Goal: Task Accomplishment & Management: Complete application form

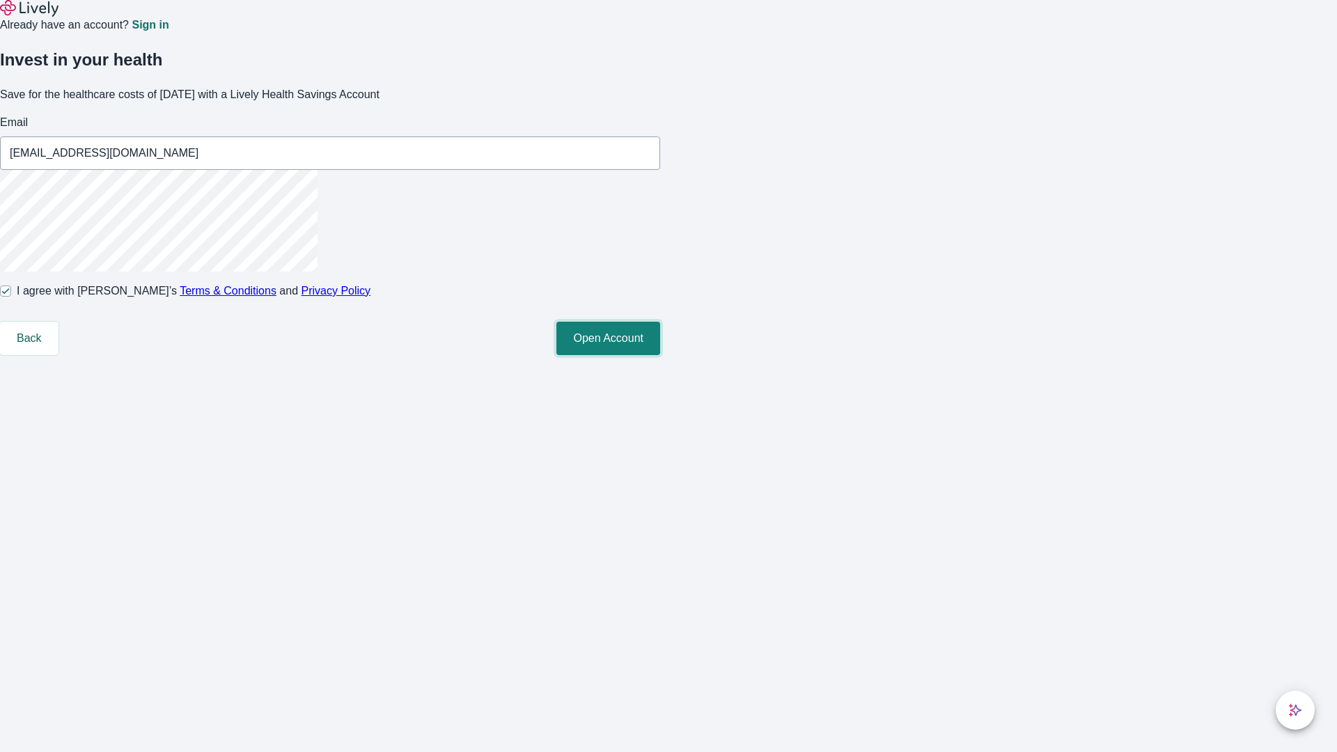
click at [660, 355] on button "Open Account" at bounding box center [608, 338] width 104 height 33
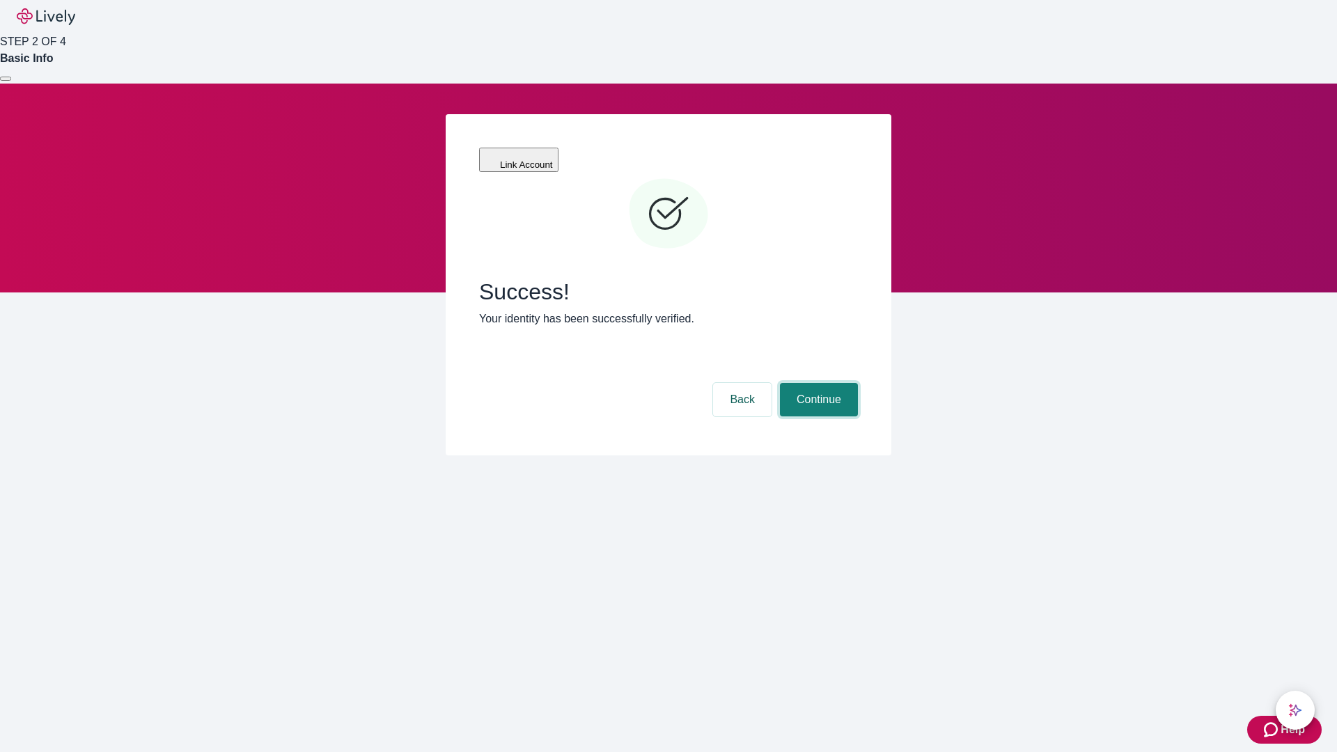
click at [817, 383] on button "Continue" at bounding box center [819, 399] width 78 height 33
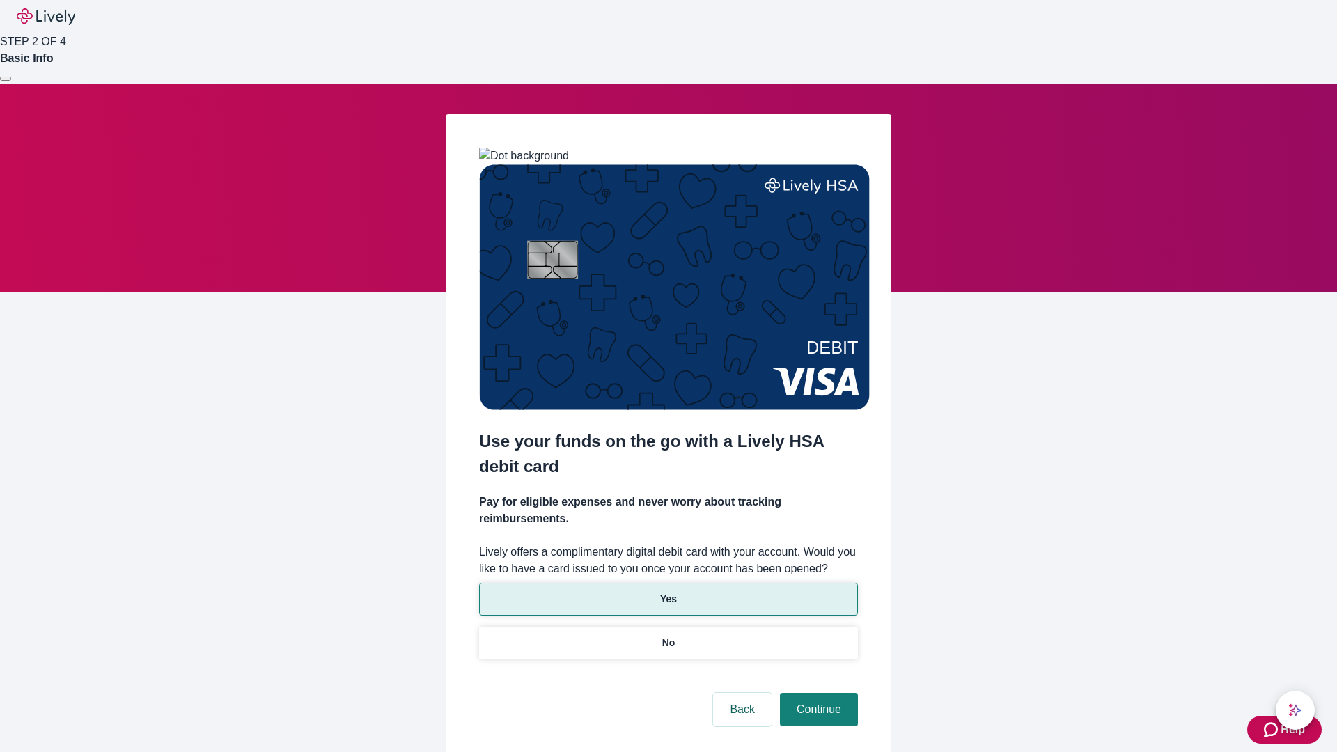
click at [668, 592] on p "Yes" at bounding box center [668, 599] width 17 height 15
click at [817, 693] on button "Continue" at bounding box center [819, 709] width 78 height 33
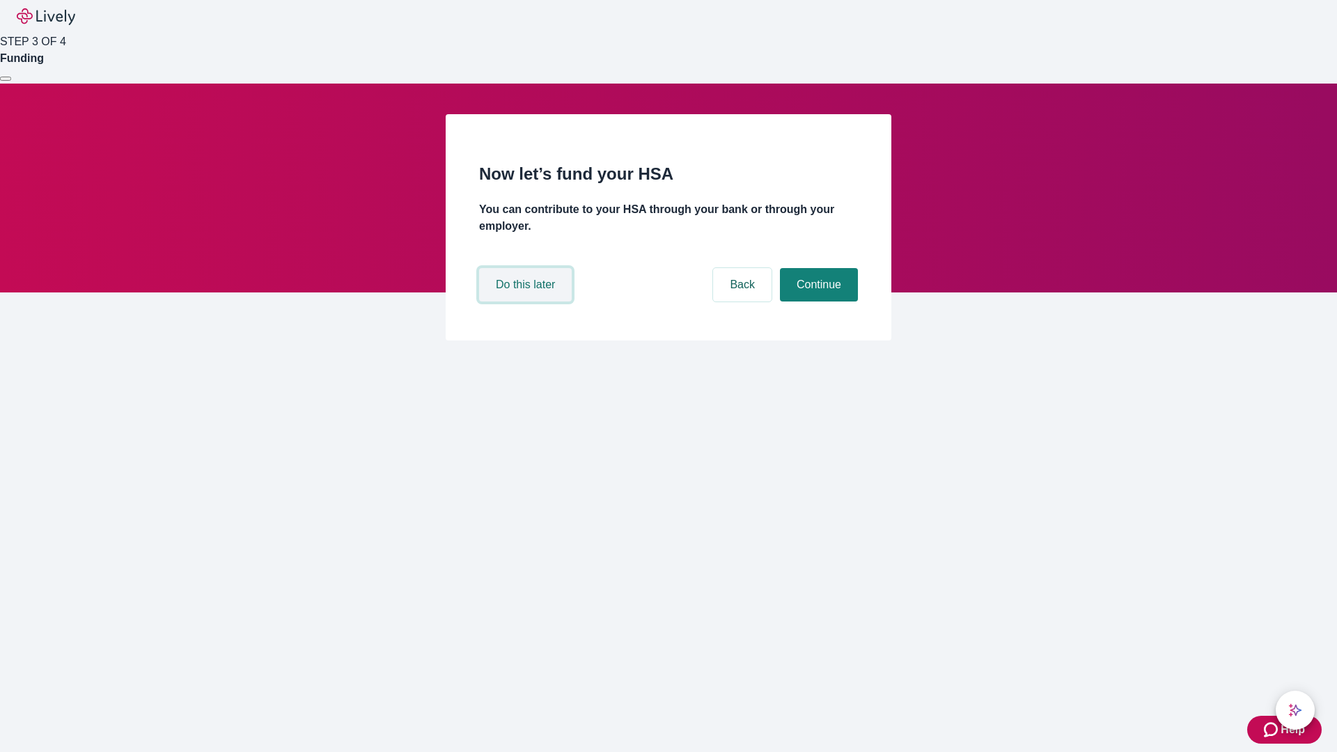
click at [527, 302] on button "Do this later" at bounding box center [525, 284] width 93 height 33
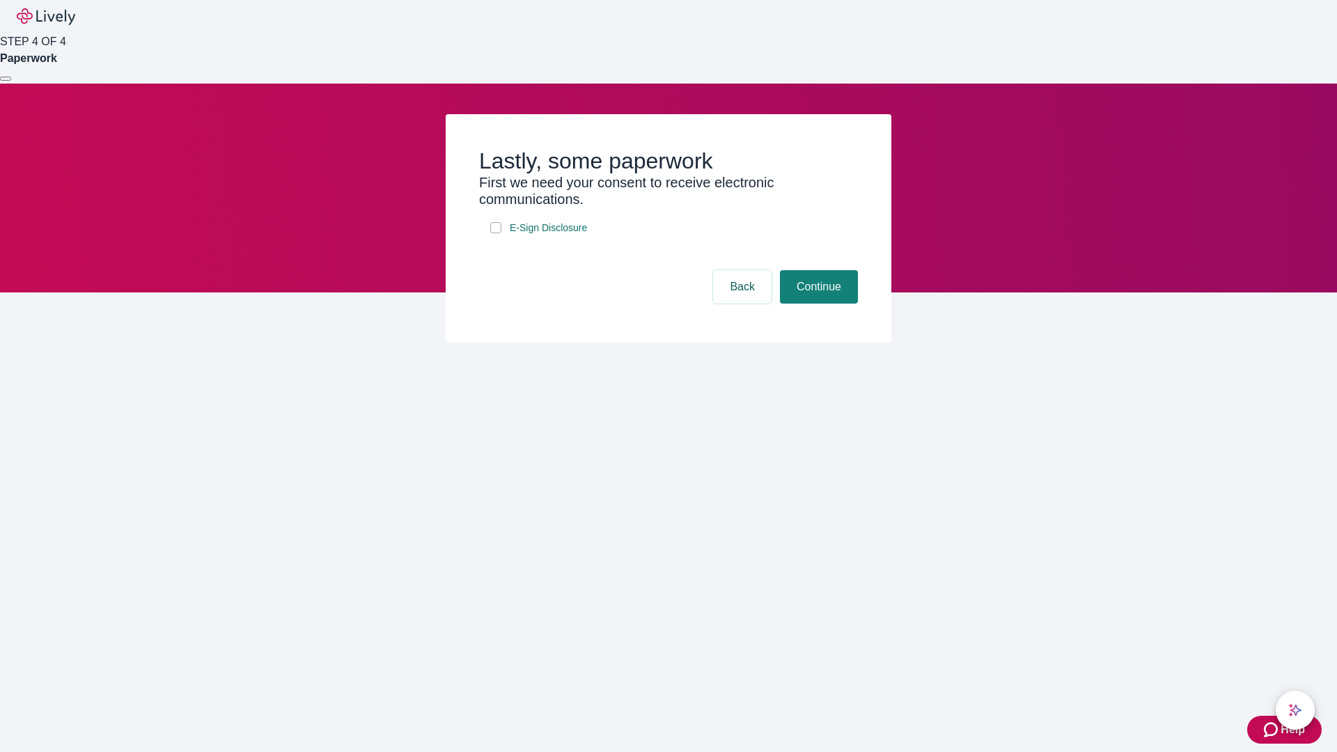
click at [496, 233] on input "E-Sign Disclosure" at bounding box center [495, 227] width 11 height 11
checkbox input "true"
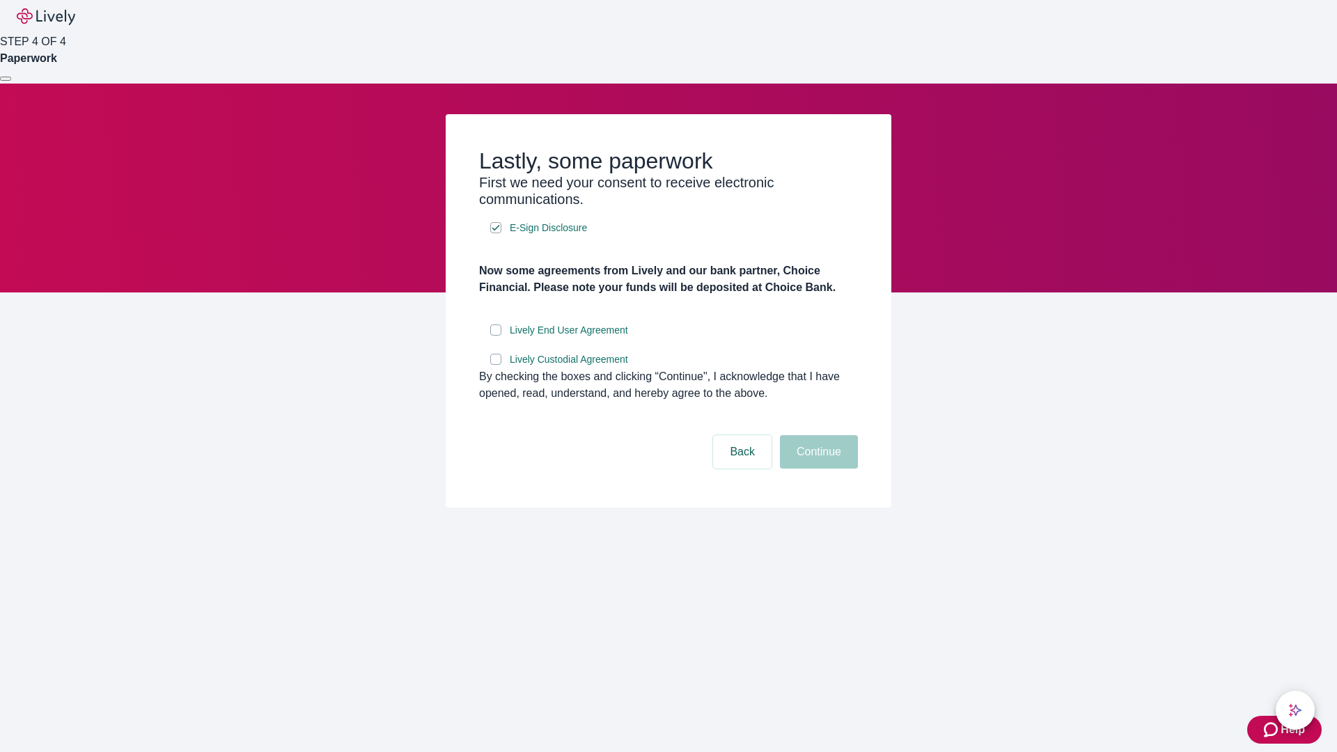
click at [496, 336] on input "Lively End User Agreement" at bounding box center [495, 330] width 11 height 11
checkbox input "true"
click at [496, 365] on input "Lively Custodial Agreement" at bounding box center [495, 359] width 11 height 11
checkbox input "true"
click at [817, 469] on button "Continue" at bounding box center [819, 451] width 78 height 33
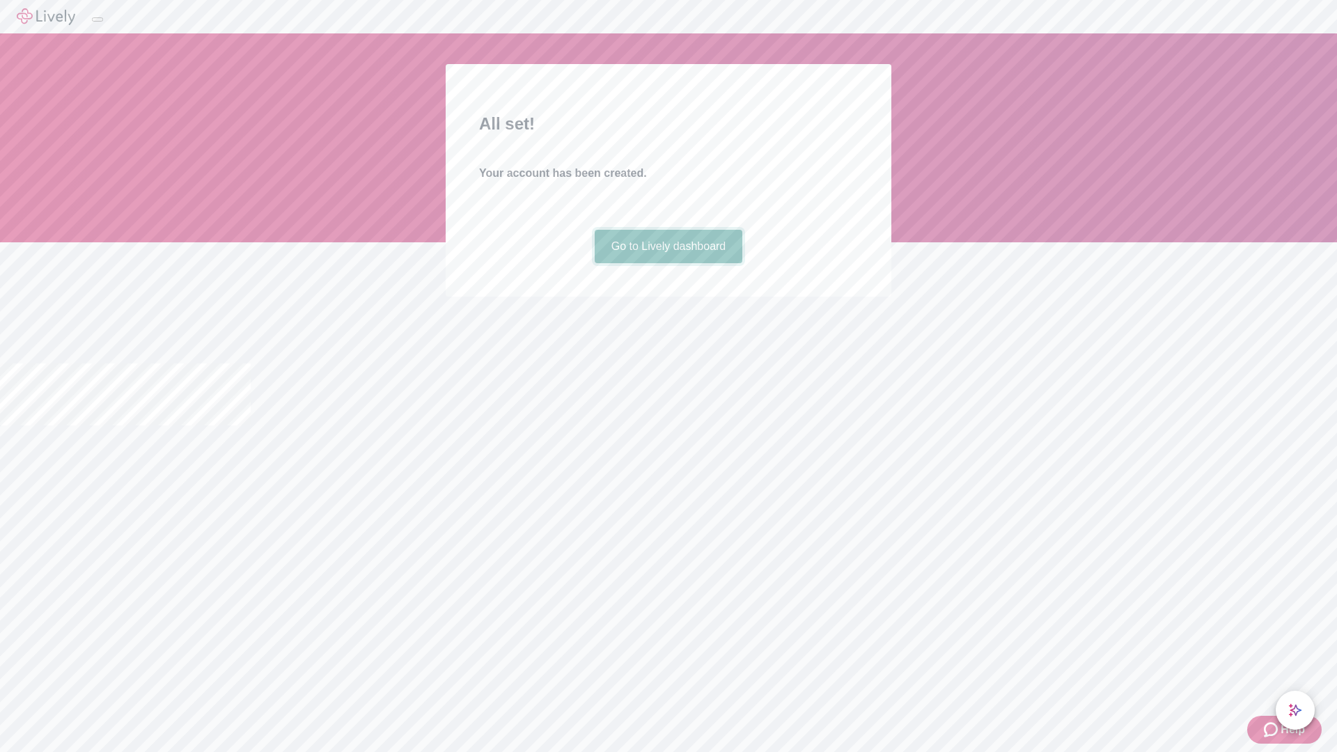
click at [668, 263] on link "Go to Lively dashboard" at bounding box center [669, 246] width 148 height 33
